Goal: Task Accomplishment & Management: Use online tool/utility

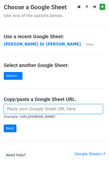
drag, startPoint x: 19, startPoint y: 112, endPoint x: 18, endPoint y: 116, distance: 3.7
click at [19, 112] on input "url" at bounding box center [53, 109] width 99 height 10
paste input "[URL][DOMAIN_NAME]"
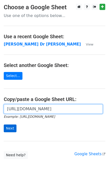
scroll to position [0, 144]
type input "[URL][DOMAIN_NAME]"
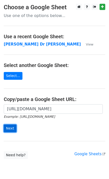
scroll to position [0, 0]
drag, startPoint x: 12, startPoint y: 128, endPoint x: 15, endPoint y: 128, distance: 3.0
click at [12, 128] on input "Next" at bounding box center [10, 129] width 13 height 8
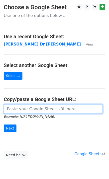
click at [27, 111] on input "url" at bounding box center [53, 109] width 99 height 10
paste input "[URL][DOMAIN_NAME]"
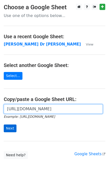
type input "[URL][DOMAIN_NAME]"
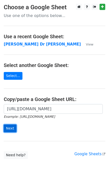
scroll to position [0, 0]
click at [10, 127] on input "Next" at bounding box center [10, 129] width 13 height 8
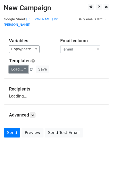
click at [18, 66] on link "Load..." at bounding box center [18, 70] width 19 height 8
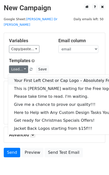
click at [24, 77] on link "Your First Left Chest or Cap Logo – Absolutely Free" at bounding box center [67, 81] width 119 height 8
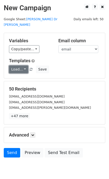
click at [18, 66] on link "Load..." at bounding box center [18, 70] width 19 height 8
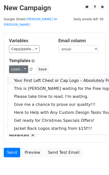
click at [28, 77] on link "Your First Left Chest or Cap Logo – Absolutely Free" at bounding box center [67, 81] width 119 height 8
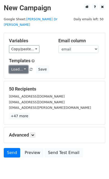
click at [18, 66] on link "Load..." at bounding box center [18, 70] width 19 height 8
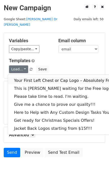
click at [23, 77] on link "Your First Left Chest or Cap Logo – Absolutely Free" at bounding box center [67, 81] width 119 height 8
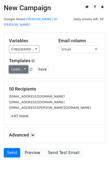
click at [20, 66] on link "Load..." at bounding box center [18, 70] width 19 height 8
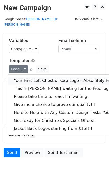
click at [24, 77] on link "Your First Left Chest or Cap Logo – Absolutely Free" at bounding box center [67, 81] width 119 height 8
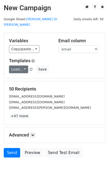
drag, startPoint x: 13, startPoint y: 69, endPoint x: 16, endPoint y: 64, distance: 6.1
click at [13, 68] on div "Variables Copy/paste... {{email}} Email column email Templates Load... Your Fir…" at bounding box center [54, 55] width 101 height 45
click at [16, 66] on link "Load..." at bounding box center [18, 70] width 19 height 8
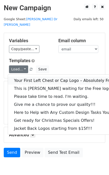
click at [26, 77] on link "Your First Left Chest or Cap Logo – Absolutely Free" at bounding box center [67, 81] width 119 height 8
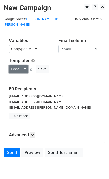
click at [20, 66] on link "Load..." at bounding box center [18, 70] width 19 height 8
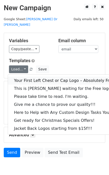
click at [27, 77] on link "Your First Left Chest or Cap Logo – Absolutely Free" at bounding box center [67, 81] width 119 height 8
